Goal: Obtain resource: Download file/media

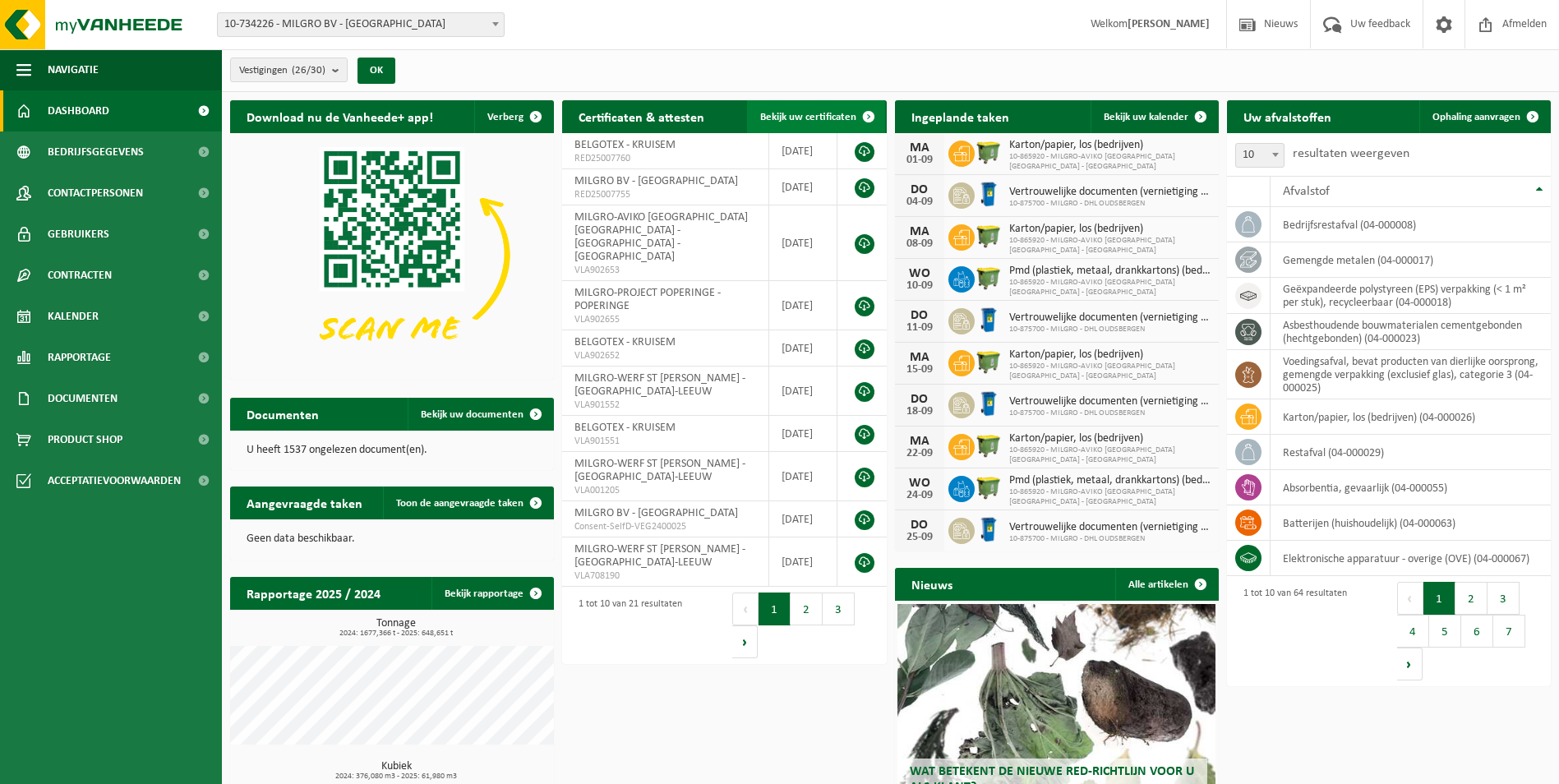
click at [802, 117] on span "Bekijk uw certificaten" at bounding box center [808, 117] width 96 height 11
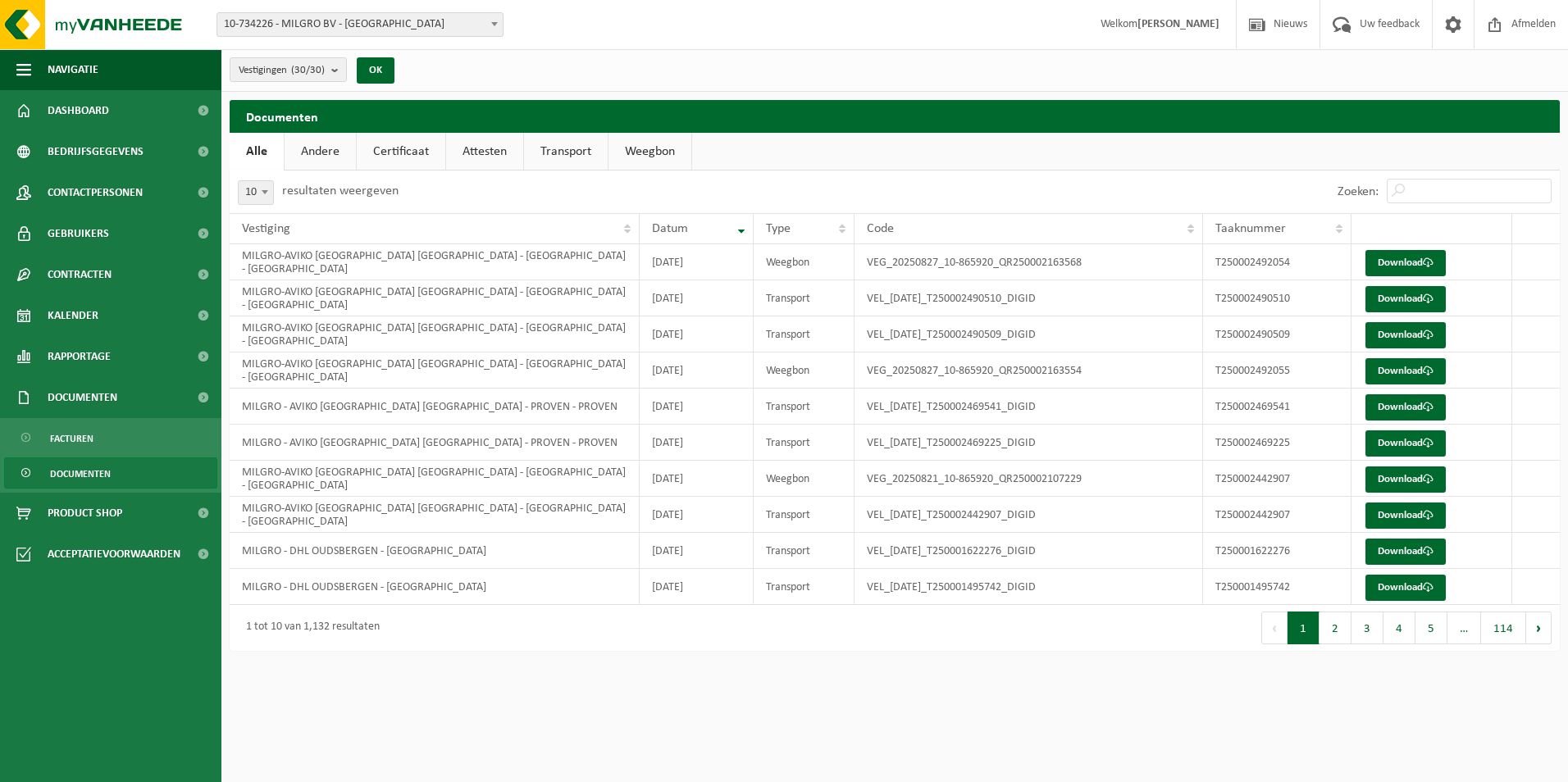
click at [485, 149] on link "Attesten" at bounding box center [484, 152] width 77 height 38
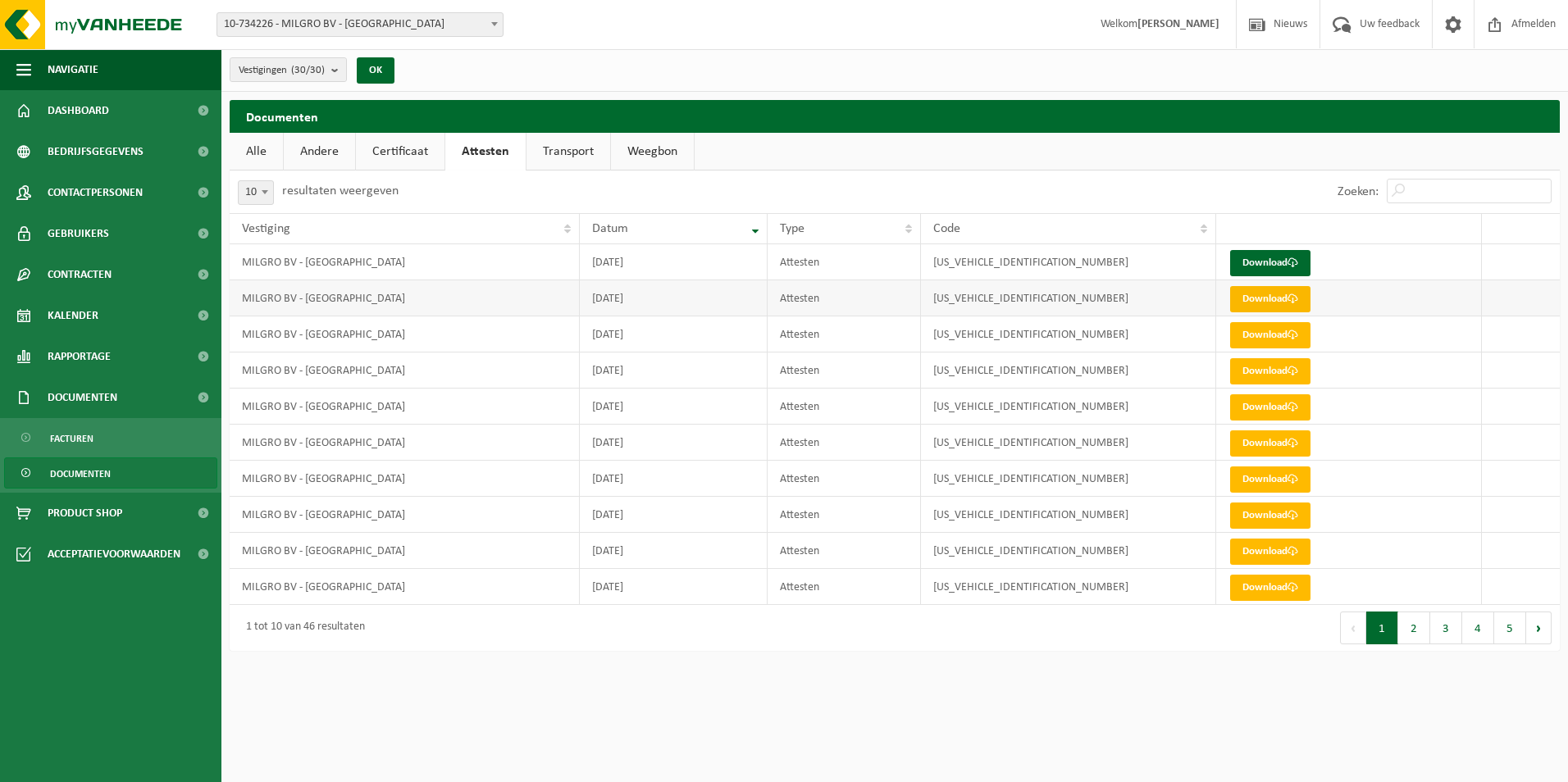
click at [1278, 299] on link "Download" at bounding box center [1270, 299] width 80 height 26
click at [1282, 261] on link "Download" at bounding box center [1270, 263] width 80 height 26
click at [555, 156] on link "Transport" at bounding box center [568, 152] width 83 height 38
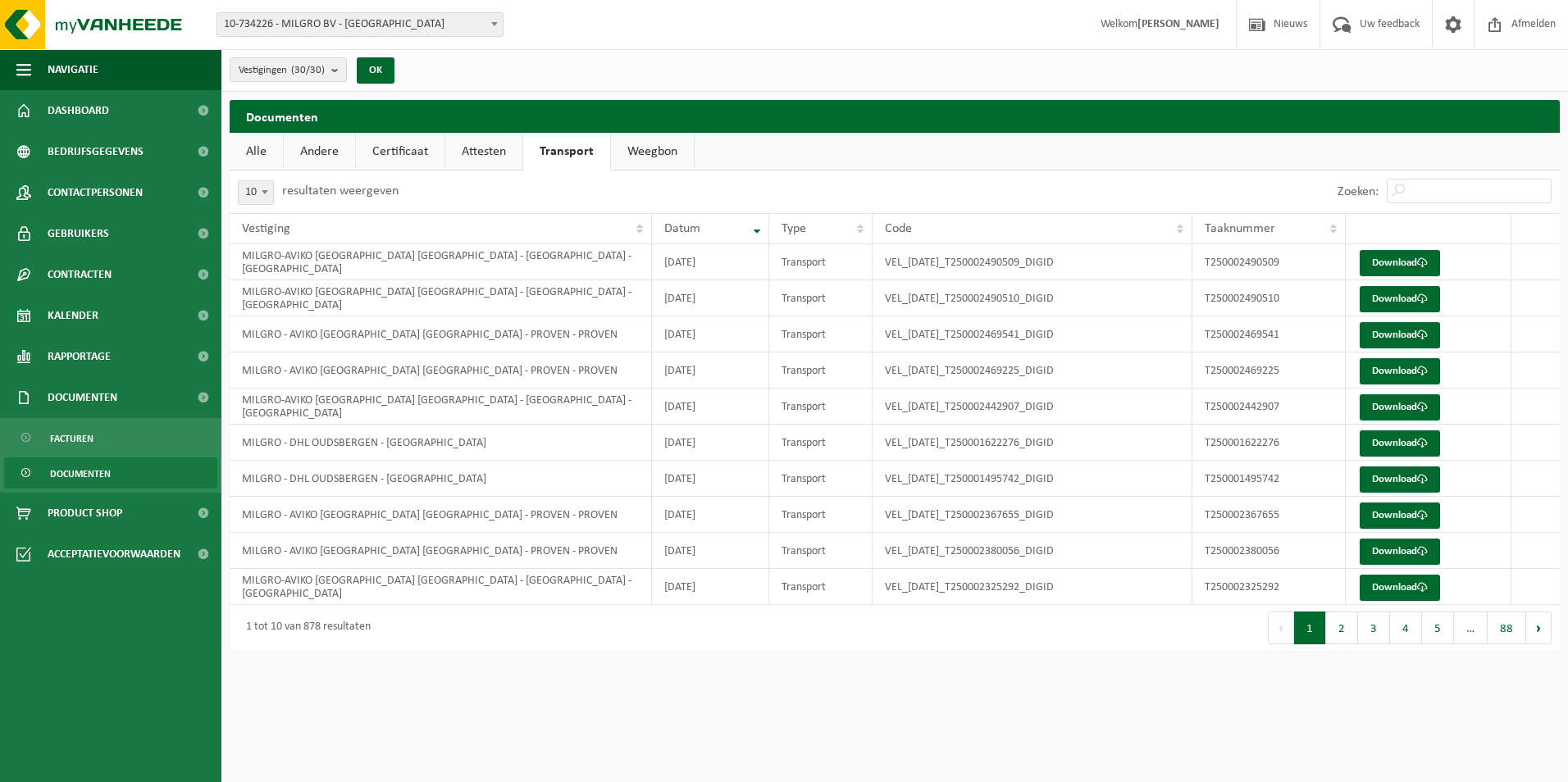
click at [656, 148] on link "Weegbon" at bounding box center [652, 152] width 83 height 38
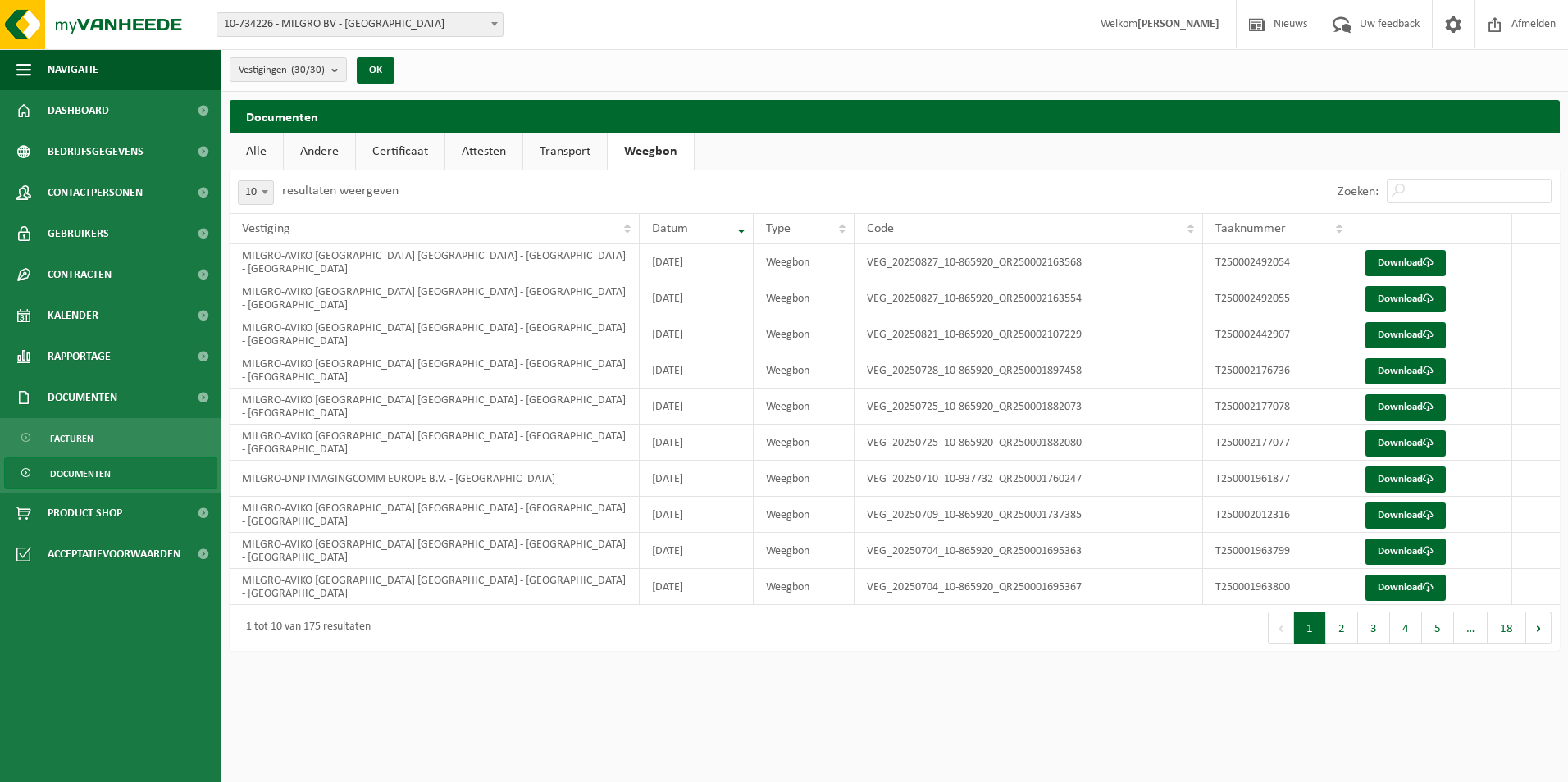
click at [574, 153] on link "Transport" at bounding box center [564, 152] width 83 height 38
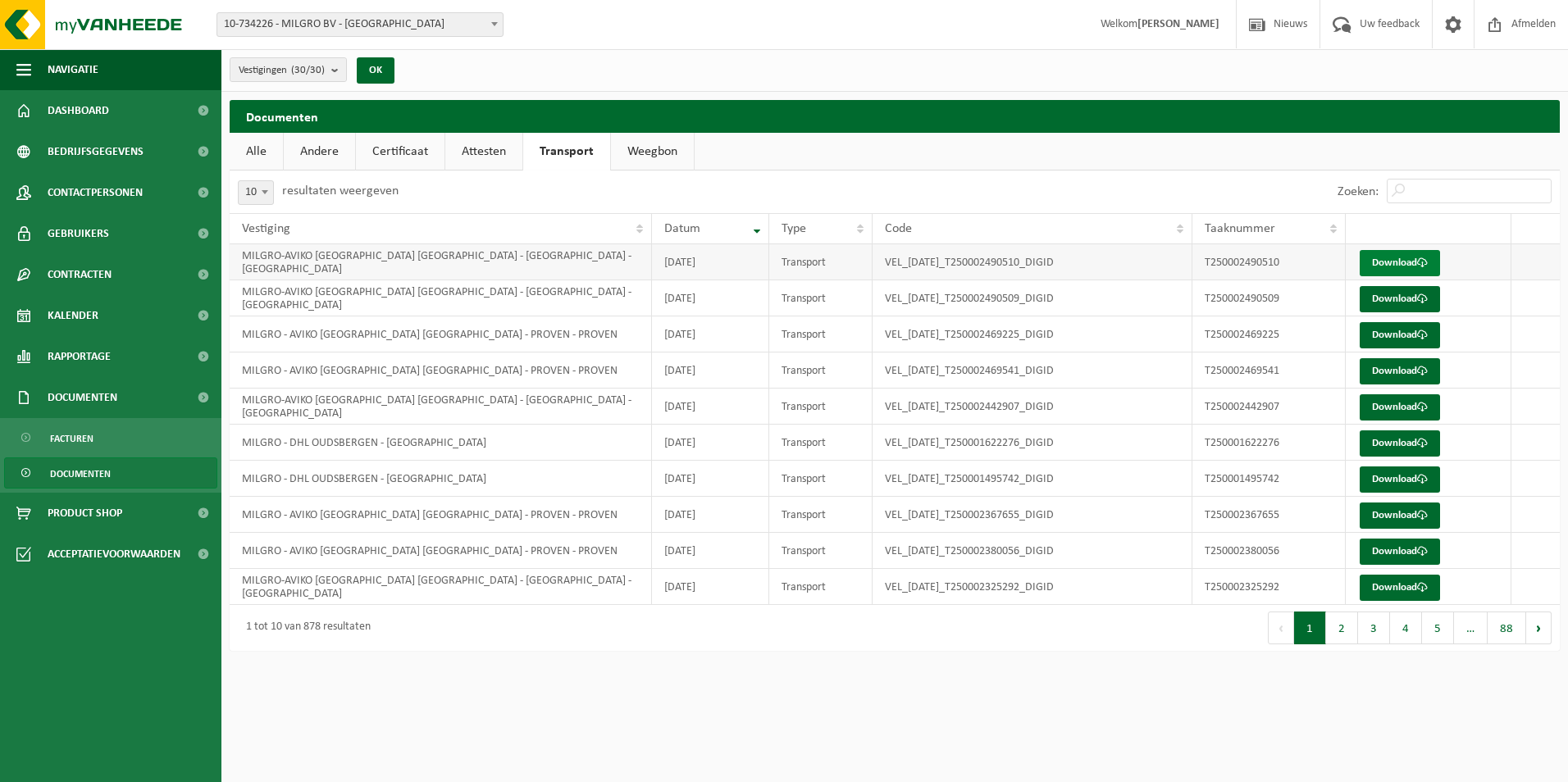
click at [1387, 257] on link "Download" at bounding box center [1400, 263] width 80 height 26
click at [1386, 297] on link "Download" at bounding box center [1400, 299] width 80 height 26
